Goal: Use online tool/utility: Utilize a website feature to perform a specific function

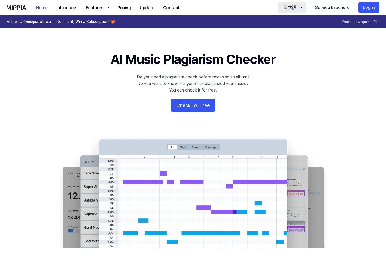
click at [292, 8] on div "日本語" at bounding box center [289, 7] width 15 height 7
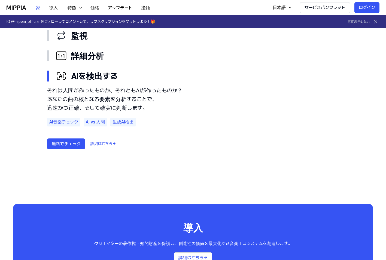
scroll to position [308, 0]
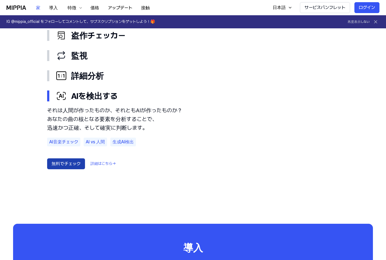
click at [67, 164] on font "無料でチェック" at bounding box center [65, 163] width 29 height 5
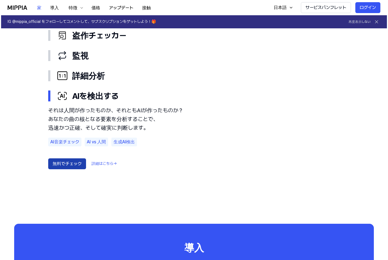
scroll to position [0, 0]
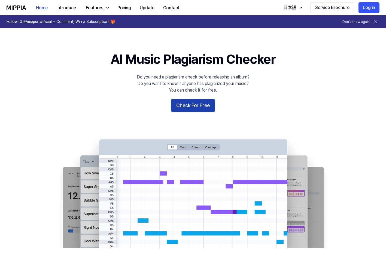
click at [194, 106] on button "Check For Free" at bounding box center [193, 105] width 44 height 13
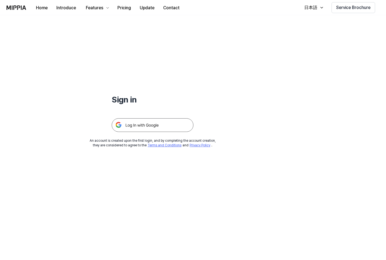
click at [152, 122] on img at bounding box center [153, 125] width 82 height 14
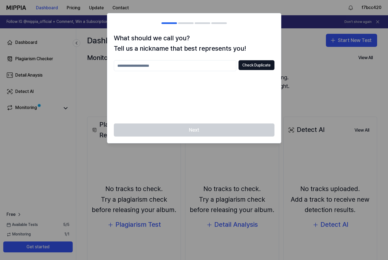
click at [181, 65] on input "text" at bounding box center [175, 65] width 123 height 11
type input "***"
click at [256, 67] on button "Check Duplicate" at bounding box center [257, 65] width 36 height 10
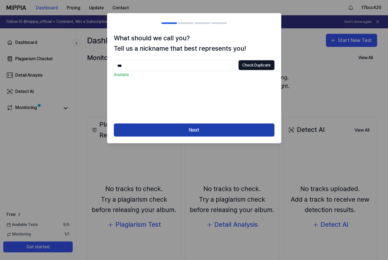
click at [186, 130] on button "Next" at bounding box center [194, 129] width 161 height 13
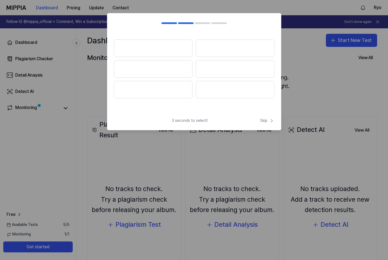
click at [190, 120] on span "3 seconds to select!" at bounding box center [190, 120] width 36 height 5
click at [164, 47] on button at bounding box center [153, 48] width 79 height 17
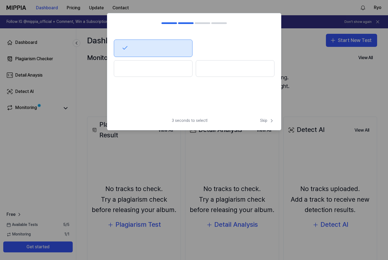
click at [203, 64] on button at bounding box center [235, 68] width 79 height 17
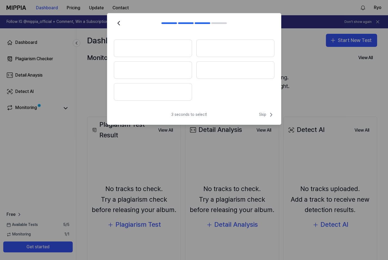
click at [178, 70] on button at bounding box center [153, 69] width 78 height 17
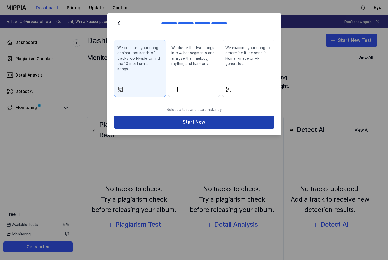
click at [219, 118] on button "Start Now" at bounding box center [194, 122] width 161 height 13
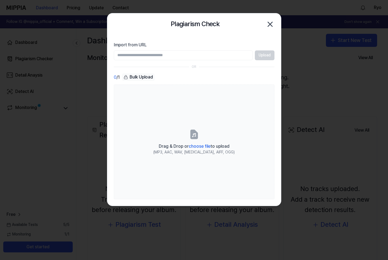
click at [270, 27] on icon "button" at bounding box center [270, 24] width 9 height 9
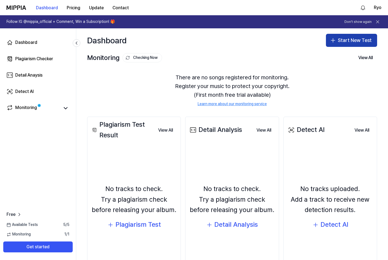
click at [333, 39] on icon "button" at bounding box center [333, 40] width 7 height 7
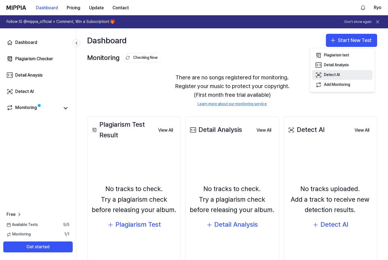
click at [331, 75] on div "Detect AI" at bounding box center [332, 74] width 16 height 5
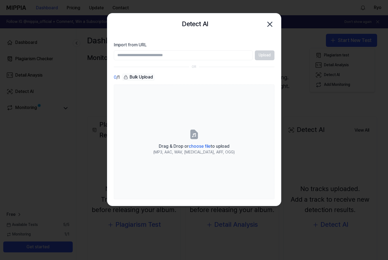
click at [181, 56] on input "Import from URL" at bounding box center [183, 55] width 139 height 10
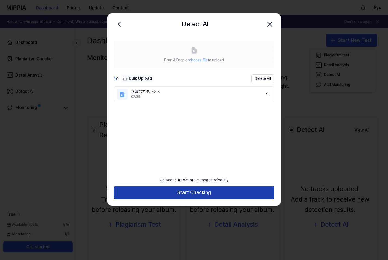
click at [169, 189] on button "Start Checking" at bounding box center [194, 192] width 161 height 13
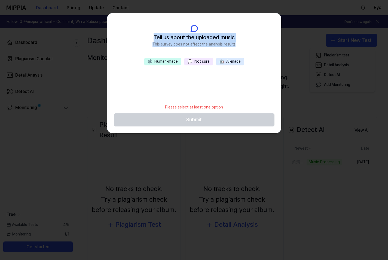
drag, startPoint x: 235, startPoint y: 44, endPoint x: 153, endPoint y: 36, distance: 82.4
click at [153, 36] on header "Tell us about the uploaded music This survey does not affect the analysis resul…" at bounding box center [194, 35] width 174 height 45
copy div "Tell us about the uploaded music This survey does not affect the analysis resul…"
click at [228, 62] on button "🤖 AI-made" at bounding box center [230, 62] width 28 height 8
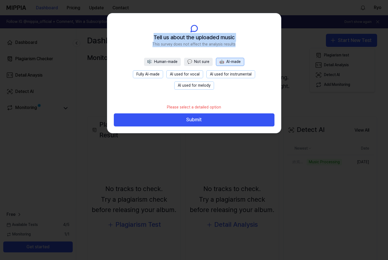
click at [153, 72] on button "Fully AI-made" at bounding box center [148, 74] width 30 height 8
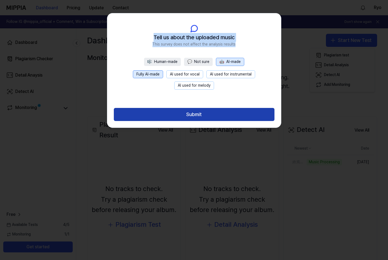
click at [198, 119] on button "Submit" at bounding box center [194, 114] width 161 height 13
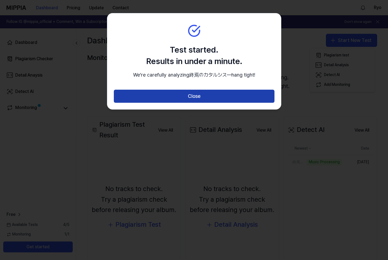
click at [187, 103] on button "Close" at bounding box center [194, 96] width 161 height 13
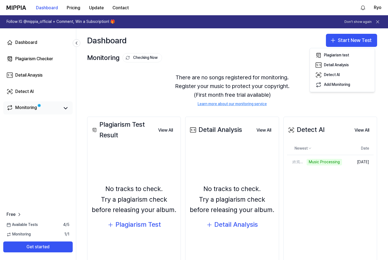
click at [57, 108] on link "Monitoring" at bounding box center [33, 108] width 53 height 8
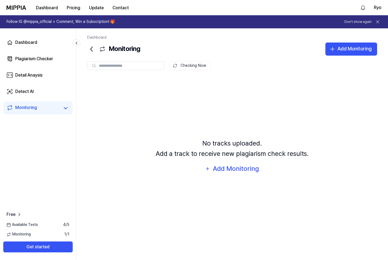
click at [57, 109] on link "Monitoring" at bounding box center [33, 108] width 53 height 8
click at [50, 96] on link "Detect AI" at bounding box center [37, 91] width 69 height 13
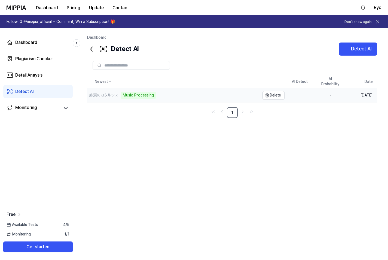
click at [163, 98] on div "終焉のカタルシス Music Processing" at bounding box center [173, 95] width 173 height 14
click at [156, 96] on div "終焉のカタルシス" at bounding box center [173, 95] width 173 height 14
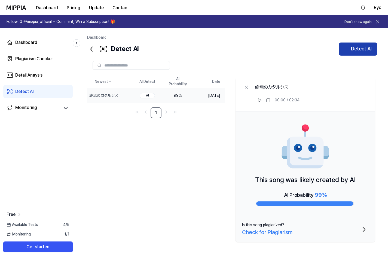
click at [348, 51] on icon "button" at bounding box center [346, 49] width 7 height 7
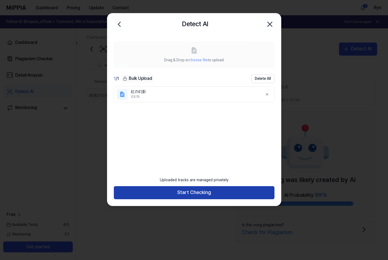
click at [181, 192] on button "Start Checking" at bounding box center [194, 192] width 161 height 13
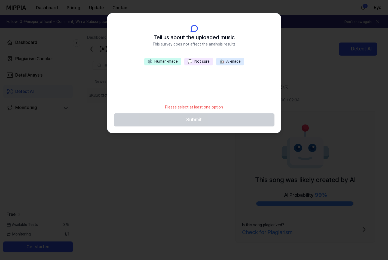
click at [163, 64] on button "🎼 Human-made" at bounding box center [162, 62] width 37 height 8
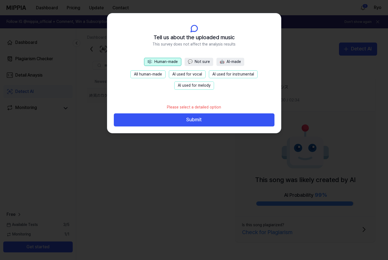
click at [193, 60] on button "💬 Not sure" at bounding box center [199, 62] width 29 height 8
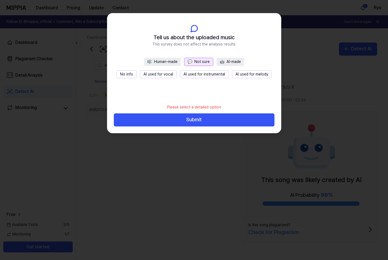
click at [133, 76] on button "No info" at bounding box center [127, 74] width 20 height 8
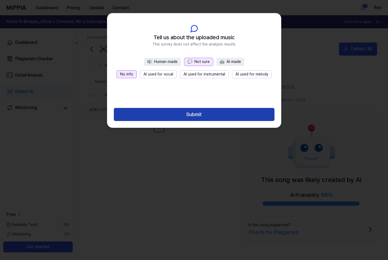
click at [188, 117] on button "Submit" at bounding box center [194, 114] width 161 height 13
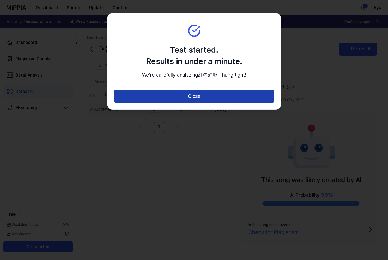
click at [199, 103] on button "Close" at bounding box center [194, 96] width 161 height 13
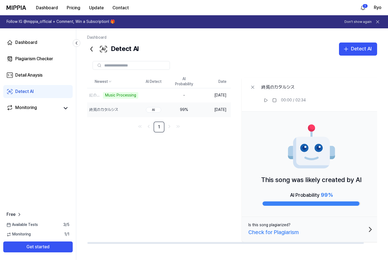
click at [178, 156] on div "Newest AI Detect AI Probability Date 紅の幻影 Music Processing Delete - Oct 2, 2025…" at bounding box center [235, 159] width 296 height 169
click at [277, 231] on div "Check for Plagiarism" at bounding box center [273, 232] width 50 height 9
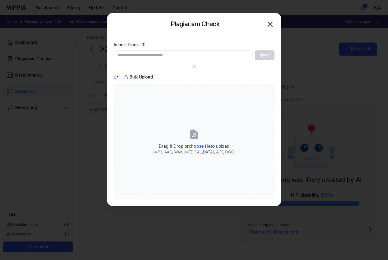
click at [272, 27] on icon "button" at bounding box center [270, 24] width 9 height 9
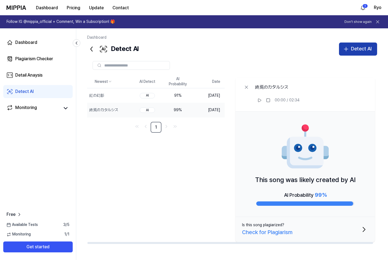
click at [349, 53] on button "Detect AI" at bounding box center [358, 49] width 38 height 13
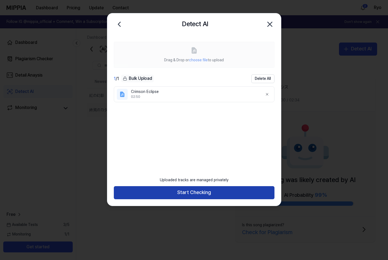
click at [192, 192] on button "Start Checking" at bounding box center [194, 192] width 161 height 13
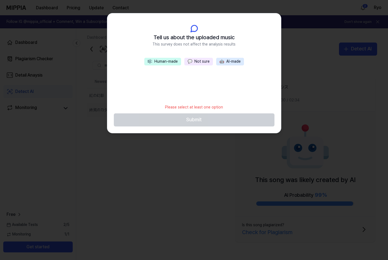
click at [162, 62] on button "🎼 Human-made" at bounding box center [162, 62] width 37 height 8
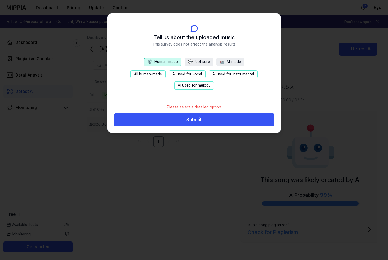
click at [152, 75] on button "All human-made" at bounding box center [148, 74] width 35 height 8
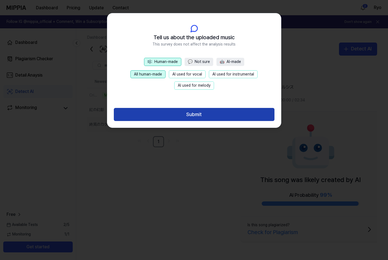
click at [179, 114] on button "Submit" at bounding box center [194, 114] width 161 height 13
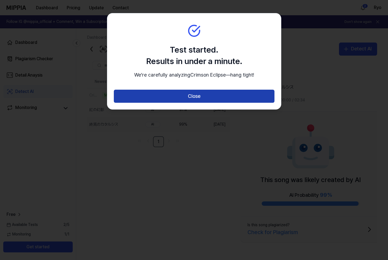
click at [139, 103] on button "Close" at bounding box center [194, 96] width 161 height 13
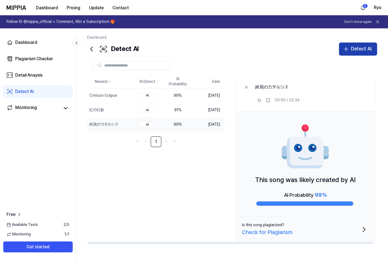
click at [368, 46] on div "Detect AI" at bounding box center [361, 49] width 21 height 8
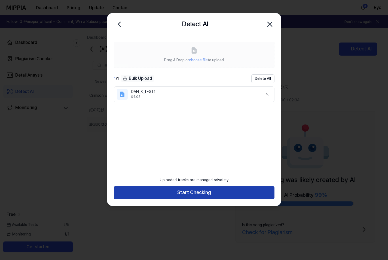
click at [198, 191] on button "Start Checking" at bounding box center [194, 192] width 161 height 13
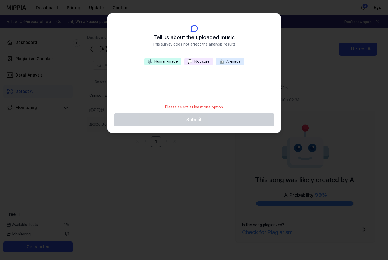
click at [232, 62] on button "🤖 AI-made" at bounding box center [230, 62] width 28 height 8
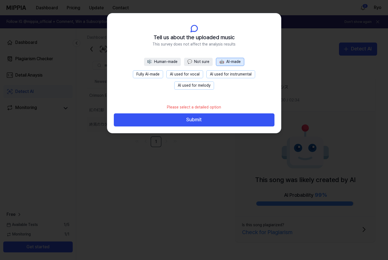
click at [152, 74] on button "Fully AI-made" at bounding box center [148, 74] width 30 height 8
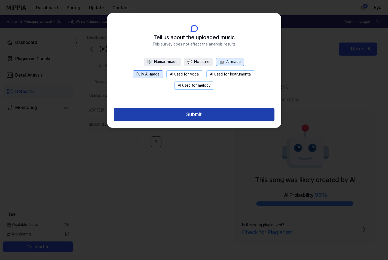
click at [196, 112] on button "Submit" at bounding box center [194, 114] width 161 height 13
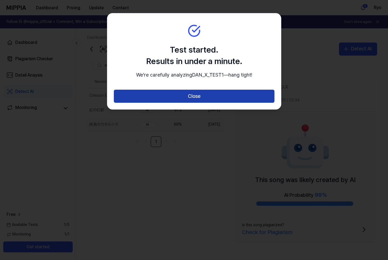
click at [195, 100] on button "Close" at bounding box center [194, 96] width 161 height 13
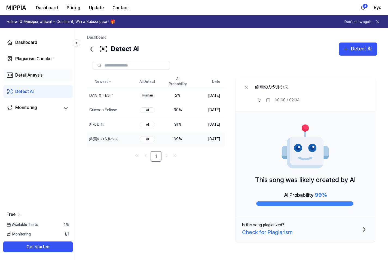
click at [27, 78] on div "Detail Anaysis" at bounding box center [28, 75] width 27 height 7
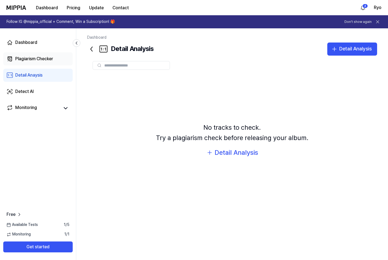
click at [27, 60] on div "Plagiarism Checker" at bounding box center [34, 59] width 38 height 7
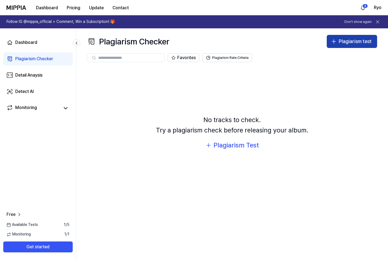
click at [346, 42] on div "Plagiarism test" at bounding box center [355, 42] width 33 height 8
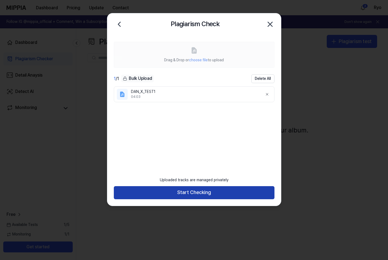
click at [200, 195] on button "Start Checking" at bounding box center [194, 192] width 161 height 13
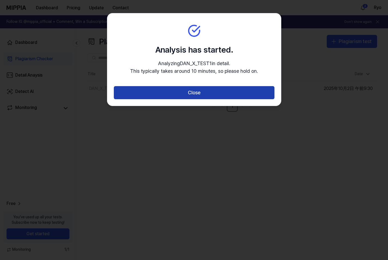
click at [183, 96] on button "Close" at bounding box center [194, 92] width 161 height 13
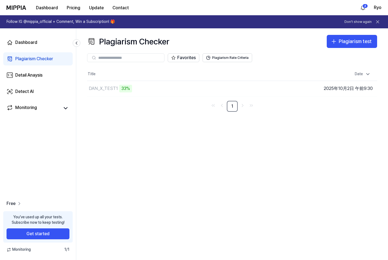
click at [17, 202] on icon at bounding box center [19, 203] width 5 height 5
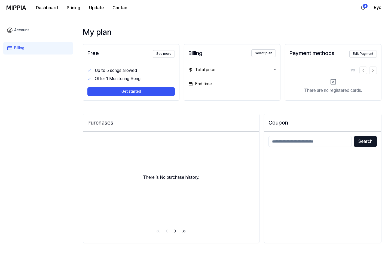
click at [22, 28] on link "Account" at bounding box center [38, 30] width 70 height 13
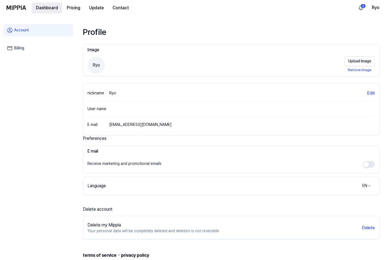
click at [43, 11] on button "Dashboard" at bounding box center [47, 7] width 31 height 11
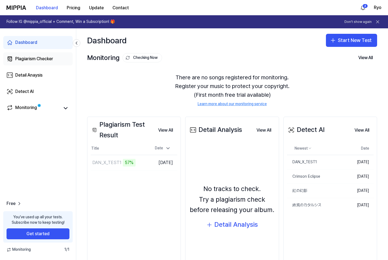
click at [40, 56] on div "Plagiarism Checker" at bounding box center [34, 59] width 38 height 7
